Goal: Information Seeking & Learning: Learn about a topic

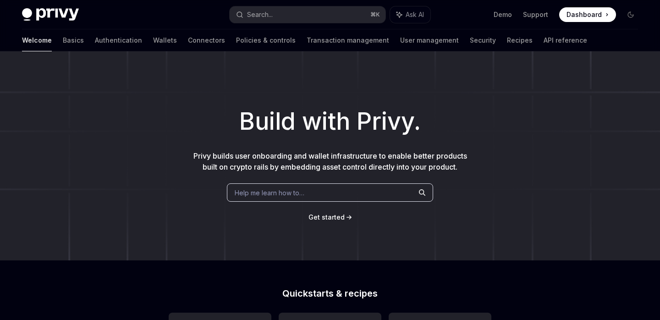
click at [243, 161] on p "Privy builds user onboarding and wallet infrastructure to enable better product…" at bounding box center [330, 161] width 279 height 22
click at [237, 161] on div at bounding box center [237, 161] width 0 height 0
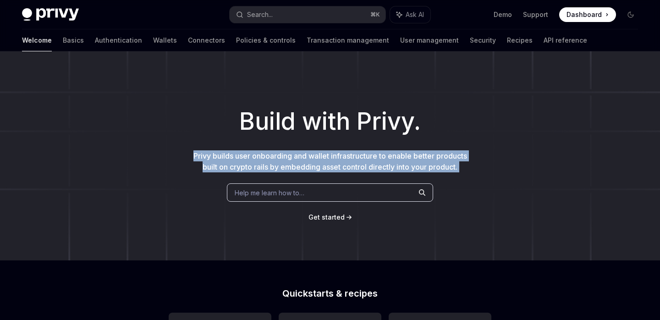
click at [243, 161] on p "Privy builds user onboarding and wallet infrastructure to enable better product…" at bounding box center [330, 161] width 279 height 22
click at [245, 151] on p "Privy builds user onboarding and wallet infrastructure to enable better product…" at bounding box center [330, 161] width 279 height 22
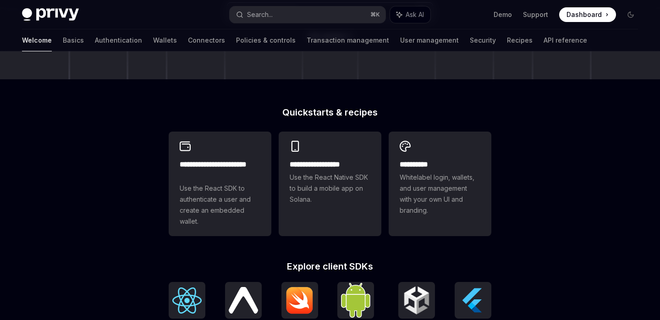
scroll to position [156, 0]
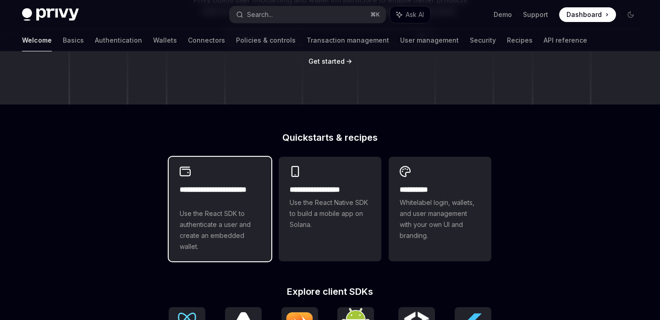
click at [213, 188] on div "**********" at bounding box center [220, 209] width 103 height 105
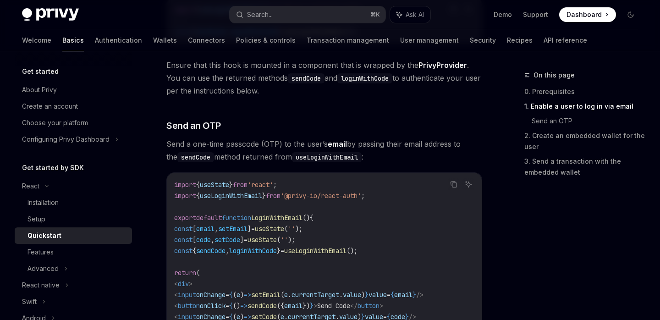
scroll to position [323, 0]
click at [216, 142] on span "Send a one-time passcode (OTP) to the user’s email by passing their email addre…" at bounding box center [324, 150] width 316 height 26
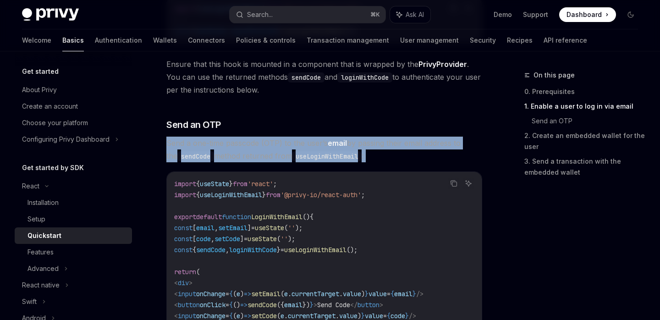
click at [216, 142] on span "Send a one-time passcode (OTP) to the user’s email by passing their email addre…" at bounding box center [324, 150] width 316 height 26
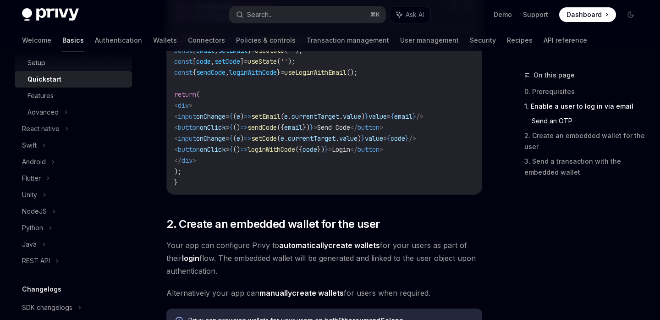
scroll to position [163, 0]
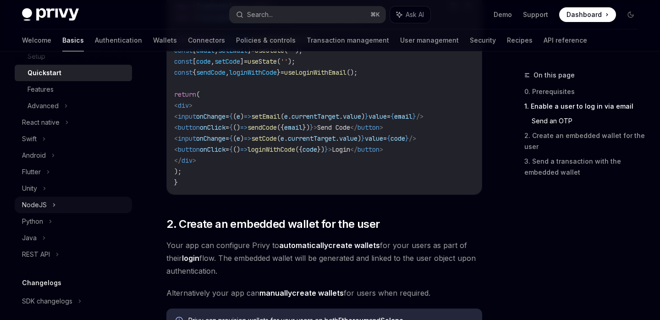
click at [56, 204] on div "NodeJS" at bounding box center [73, 205] width 117 height 17
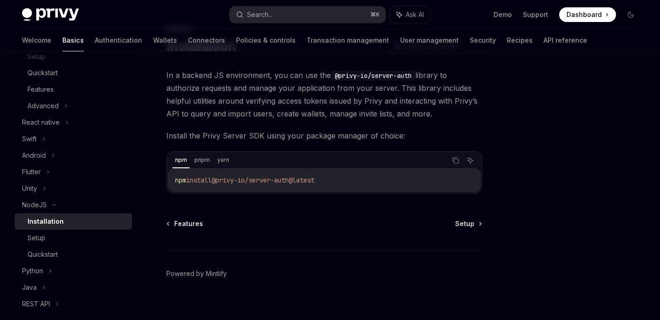
scroll to position [56, 0]
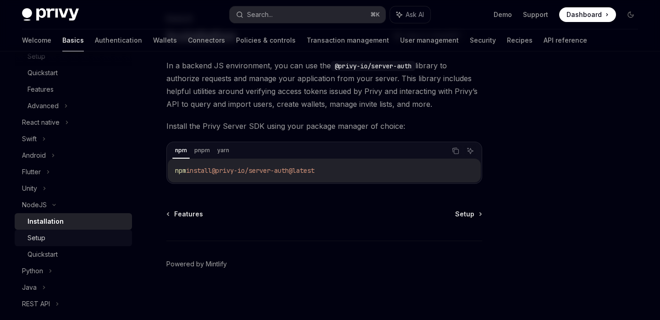
click at [52, 237] on div "Setup" at bounding box center [77, 237] width 99 height 11
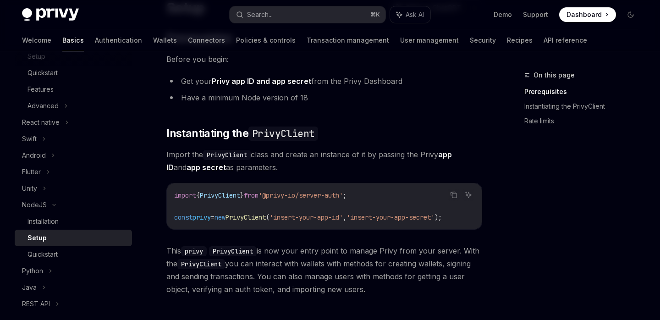
scroll to position [86, 0]
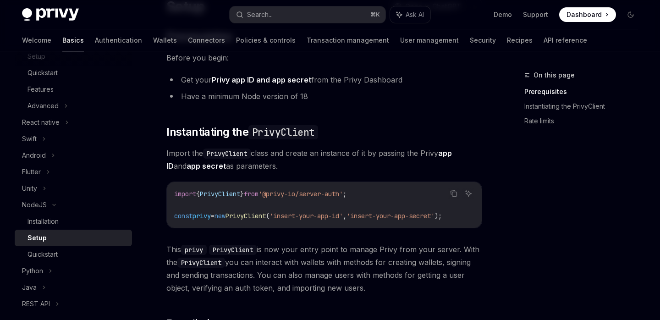
drag, startPoint x: 275, startPoint y: 153, endPoint x: 286, endPoint y: 160, distance: 12.5
click at [286, 160] on span "Import the PrivyClient class and create an instance of it by passing the Privy …" at bounding box center [324, 160] width 316 height 26
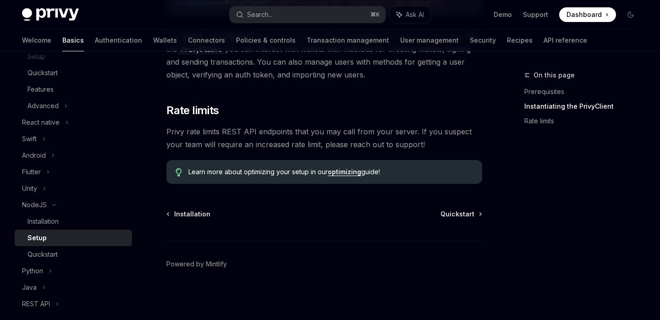
scroll to position [303, 0]
click at [83, 251] on div "Quickstart" at bounding box center [77, 254] width 99 height 11
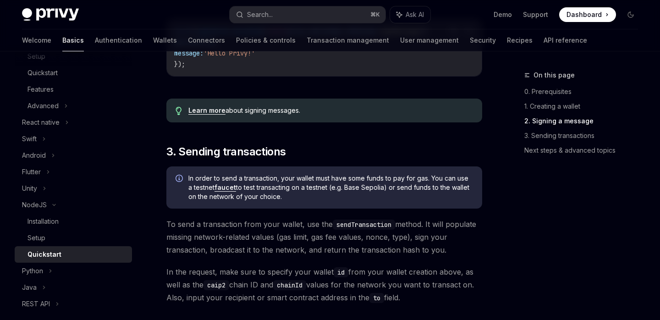
scroll to position [504, 0]
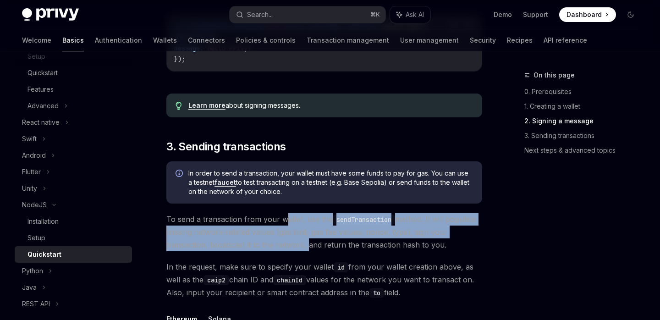
drag, startPoint x: 283, startPoint y: 226, endPoint x: 304, endPoint y: 246, distance: 29.8
click at [304, 247] on span "To send a transaction from your wallet, use the sendTransaction method. It will…" at bounding box center [324, 232] width 316 height 39
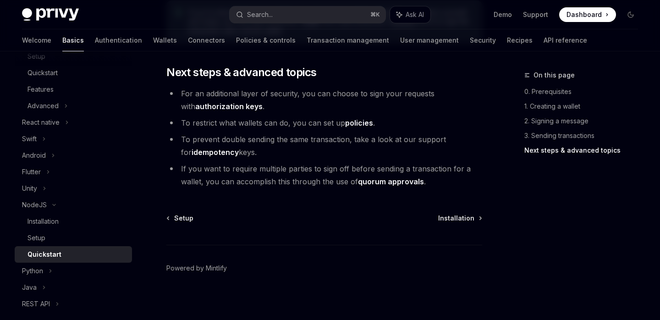
scroll to position [1044, 0]
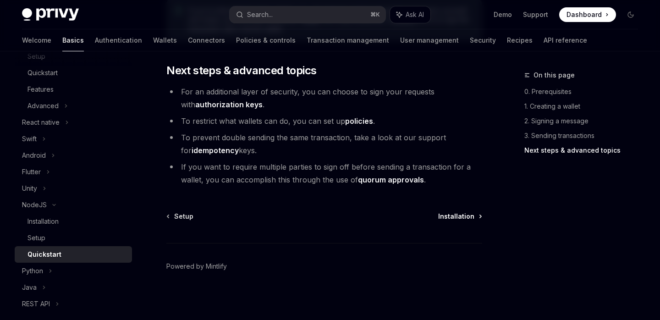
click at [456, 216] on span "Installation" at bounding box center [456, 216] width 36 height 9
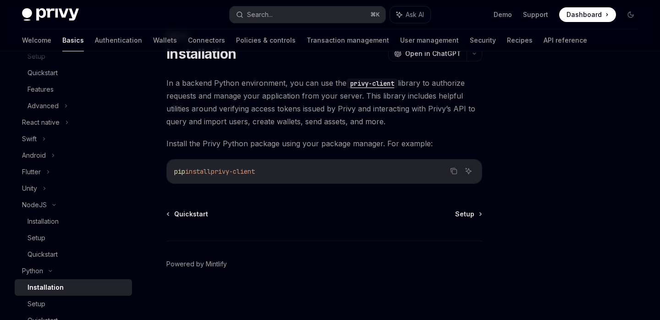
scroll to position [144, 0]
click at [55, 270] on icon at bounding box center [50, 271] width 11 height 4
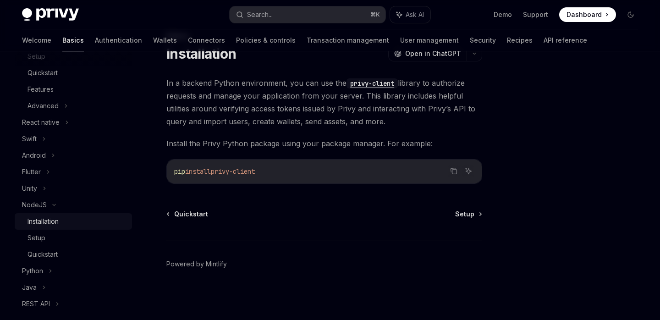
click at [58, 221] on div "Installation" at bounding box center [43, 221] width 31 height 11
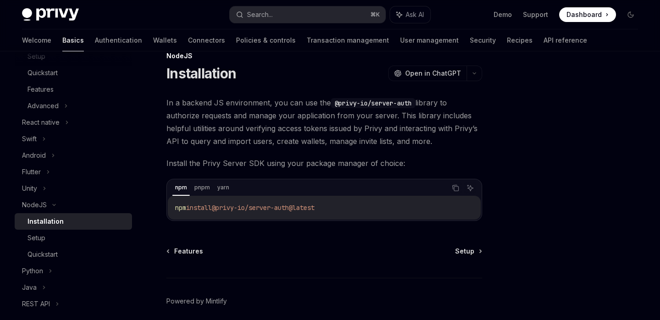
scroll to position [18, 0]
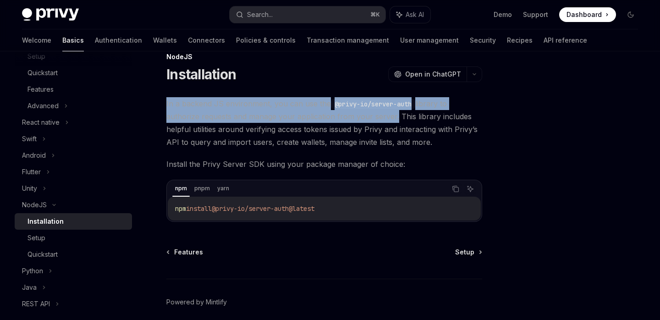
drag, startPoint x: 392, startPoint y: 116, endPoint x: 157, endPoint y: 97, distance: 236.3
click at [156, 97] on div "NodeJS Installation OpenAI Open in ChatGPT OpenAI Open in ChatGPT In a backend …" at bounding box center [238, 204] width 491 height 307
click at [150, 86] on div at bounding box center [150, 86] width 0 height 0
click at [158, 91] on div "NodeJS Installation OpenAI Open in ChatGPT OpenAI Open in ChatGPT In a backend …" at bounding box center [238, 204] width 491 height 307
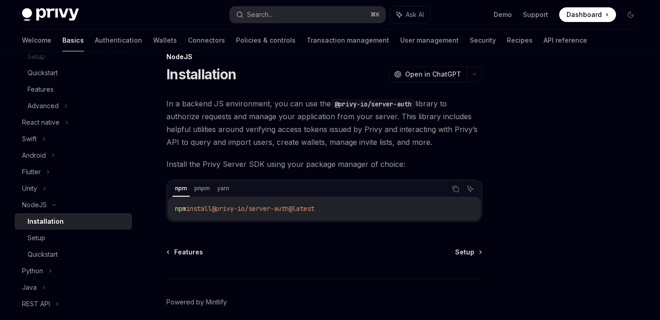
drag, startPoint x: 399, startPoint y: 114, endPoint x: 440, endPoint y: 141, distance: 48.9
click at [440, 141] on span "In a backend JS environment, you can use the @privy-io/server-auth library to a…" at bounding box center [324, 122] width 316 height 51
click at [434, 147] on div at bounding box center [434, 147] width 0 height 0
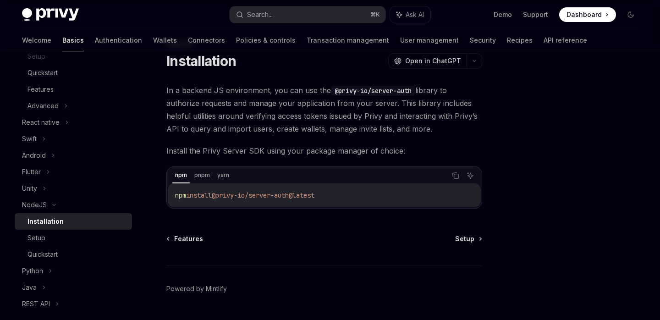
scroll to position [33, 0]
click at [436, 128] on span "In a backend JS environment, you can use the @privy-io/server-auth library to a…" at bounding box center [324, 108] width 316 height 51
click at [304, 146] on span "Install the Privy Server SDK using your package manager of choice:" at bounding box center [324, 149] width 316 height 13
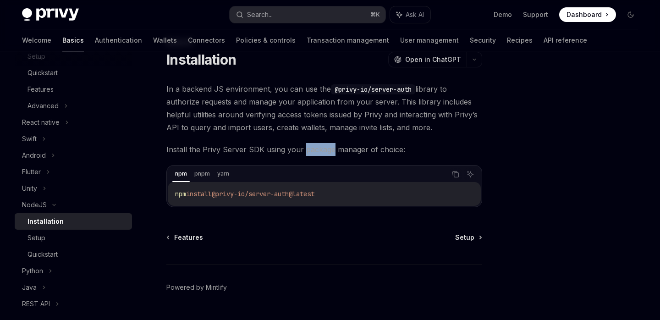
click at [304, 146] on span "Install the Privy Server SDK using your package manager of choice:" at bounding box center [324, 149] width 316 height 13
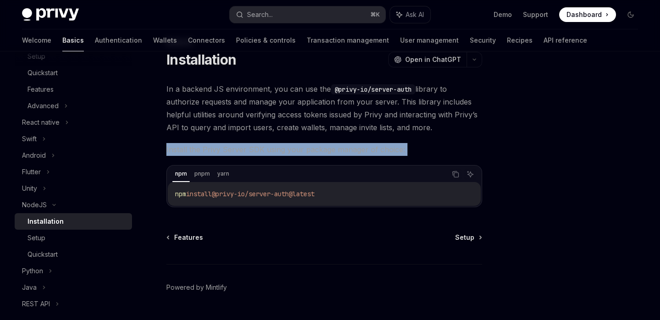
click at [304, 146] on span "Install the Privy Server SDK using your package manager of choice:" at bounding box center [324, 149] width 316 height 13
click at [298, 132] on div at bounding box center [298, 132] width 0 height 0
click at [303, 139] on div "In a backend JS environment, you can use the @privy-io/server-auth library to a…" at bounding box center [324, 145] width 316 height 125
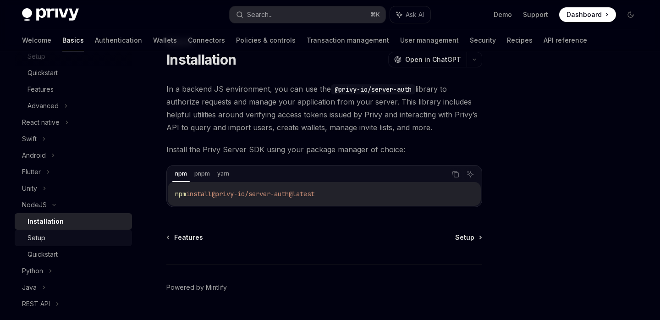
click at [54, 241] on div "Setup" at bounding box center [77, 237] width 99 height 11
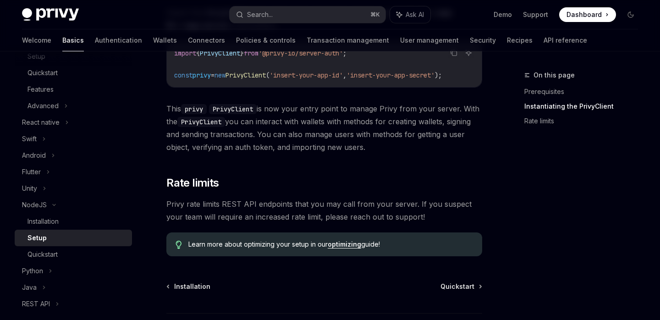
scroll to position [229, 0]
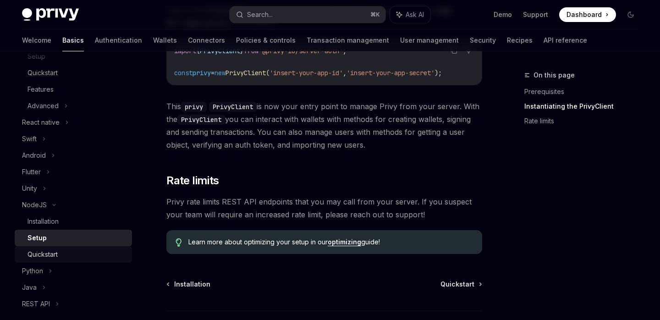
click at [45, 250] on div "Quickstart" at bounding box center [43, 254] width 30 height 11
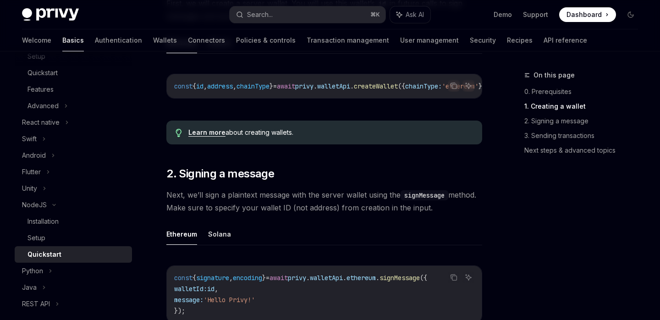
click at [343, 130] on div "Learn more about creating wallets." at bounding box center [324, 133] width 316 height 24
click at [204, 84] on span "id" at bounding box center [199, 86] width 7 height 8
click at [229, 84] on span "address" at bounding box center [220, 86] width 26 height 8
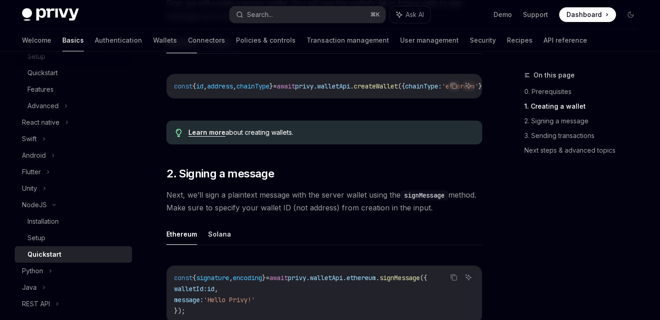
click at [270, 84] on span "chainType" at bounding box center [253, 86] width 33 height 8
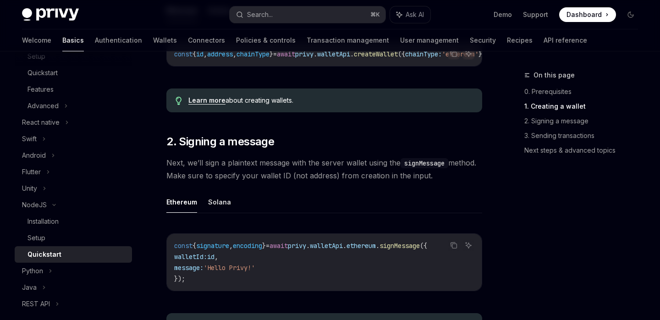
scroll to position [286, 0]
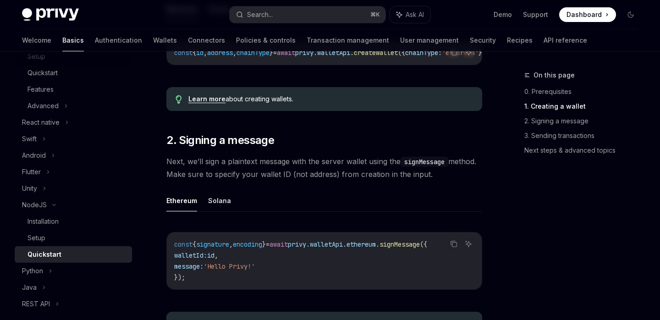
click at [221, 165] on span "Next, we’ll sign a plaintext message with the server wallet using the signMessa…" at bounding box center [324, 168] width 316 height 26
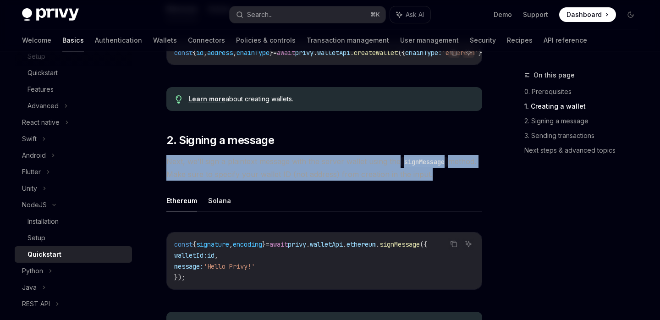
click at [221, 165] on span "Next, we’ll sign a plaintext message with the server wallet using the signMessa…" at bounding box center [324, 168] width 316 height 26
click at [215, 147] on div at bounding box center [215, 147] width 0 height 0
click at [226, 179] on span "Next, we’ll sign a plaintext message with the server wallet using the signMessa…" at bounding box center [324, 168] width 316 height 26
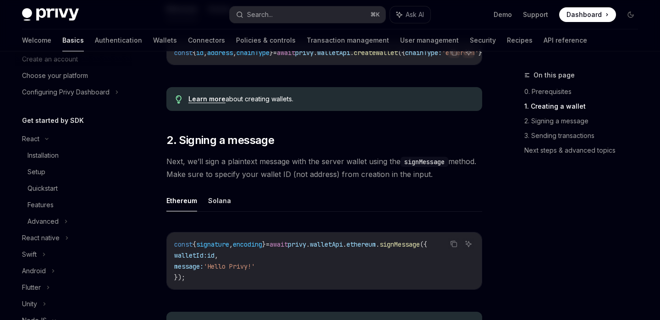
scroll to position [45, 0]
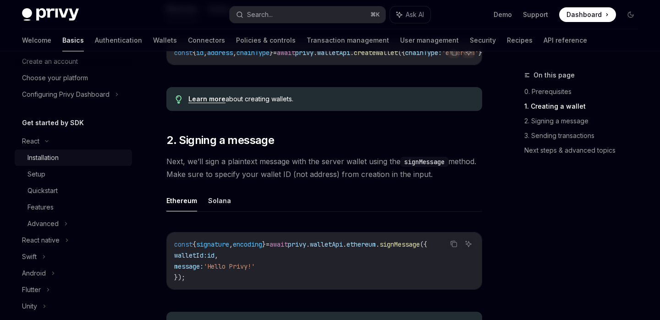
click at [75, 160] on div "Installation" at bounding box center [77, 157] width 99 height 11
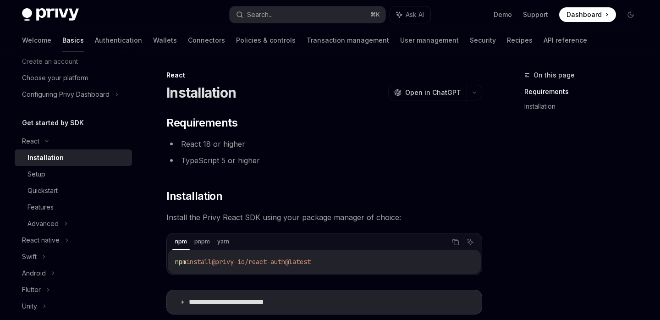
scroll to position [131, 0]
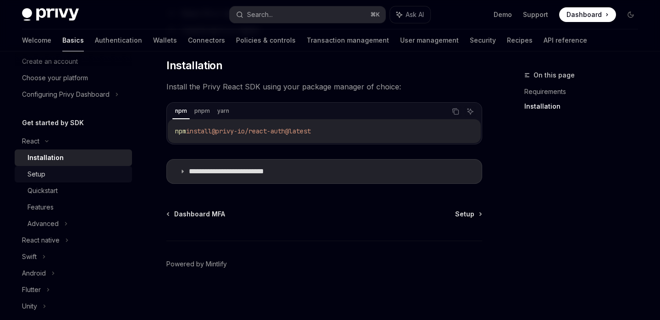
click at [75, 172] on div "Setup" at bounding box center [77, 174] width 99 height 11
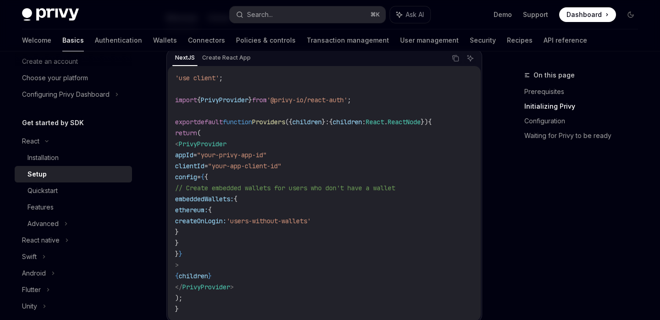
scroll to position [337, 0]
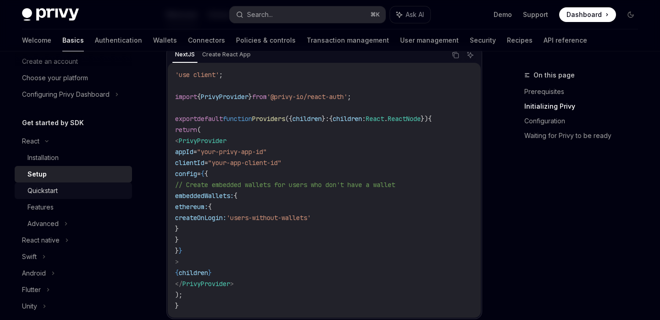
click at [84, 191] on div "Quickstart" at bounding box center [77, 190] width 99 height 11
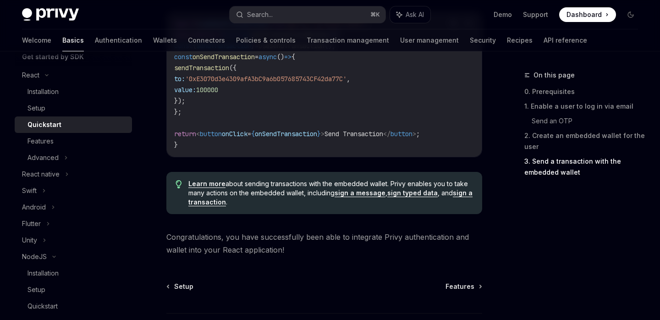
scroll to position [1010, 0]
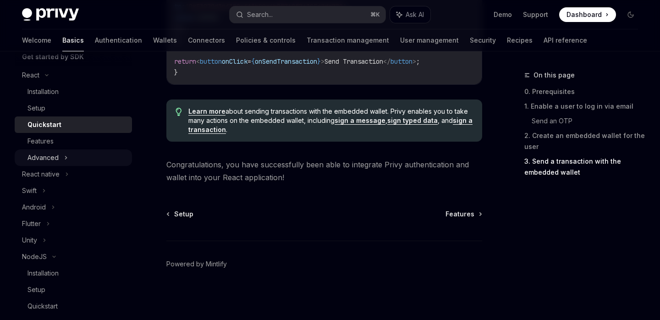
click at [95, 159] on div "Advanced" at bounding box center [73, 157] width 117 height 17
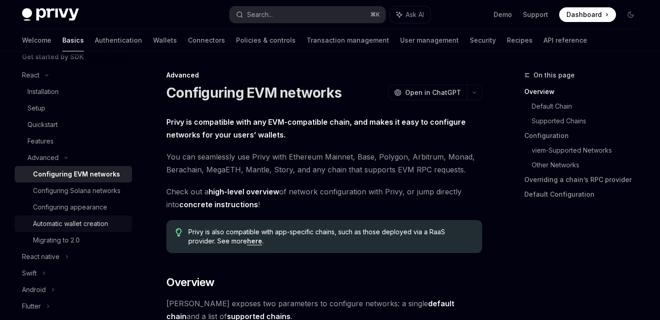
click at [84, 226] on div "Automatic wallet creation" at bounding box center [70, 223] width 75 height 11
type textarea "*"
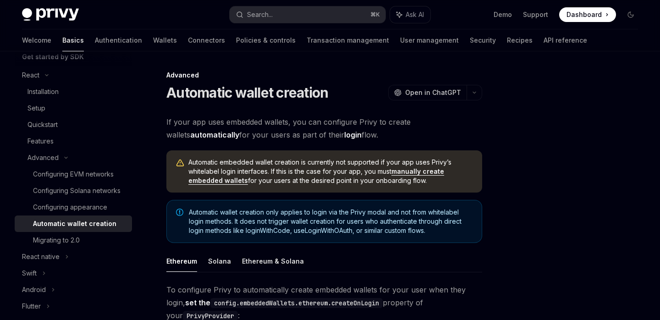
click at [238, 122] on span "If your app uses embedded wallets, you can configure Privy to create wallets au…" at bounding box center [324, 129] width 316 height 26
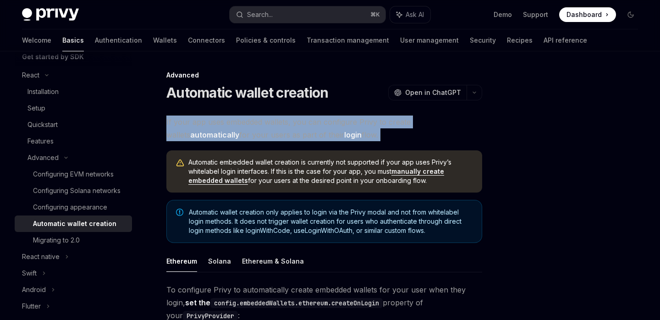
click at [238, 122] on span "If your app uses embedded wallets, you can configure Privy to create wallets au…" at bounding box center [324, 129] width 316 height 26
click at [232, 105] on div at bounding box center [232, 105] width 0 height 0
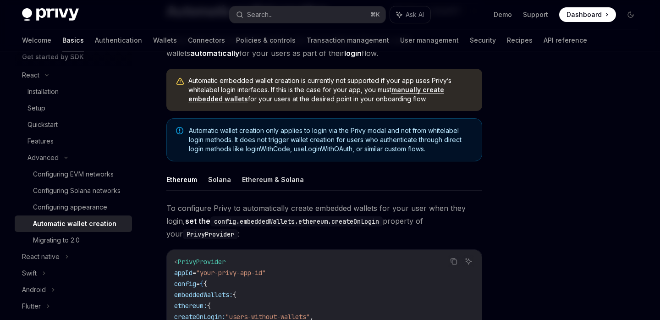
scroll to position [83, 0]
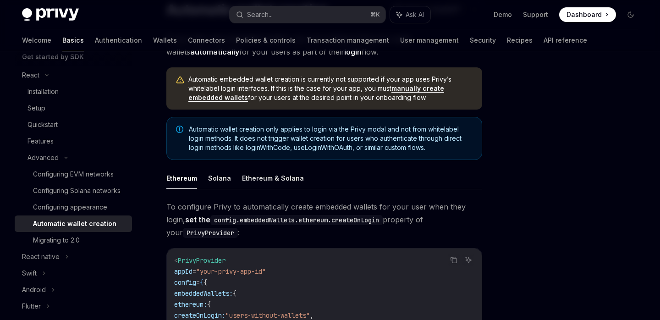
click at [216, 207] on span "To configure Privy to automatically create embedded wallets for your user when …" at bounding box center [324, 219] width 316 height 39
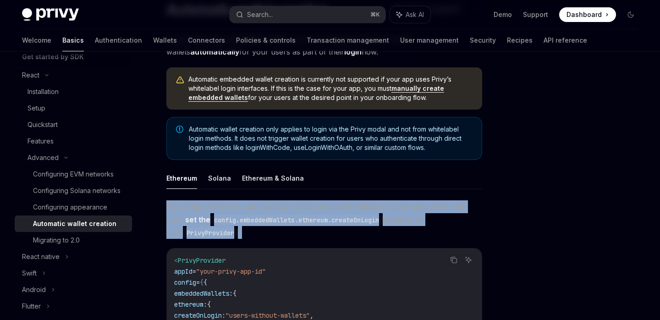
click at [216, 207] on span "To configure Privy to automatically create embedded wallets for your user when …" at bounding box center [324, 219] width 316 height 39
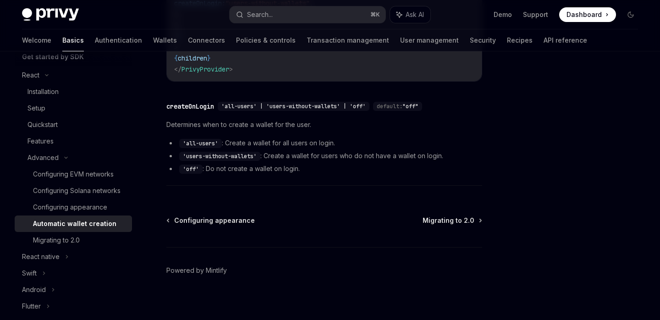
scroll to position [402, 0]
